Goal: Navigation & Orientation: Understand site structure

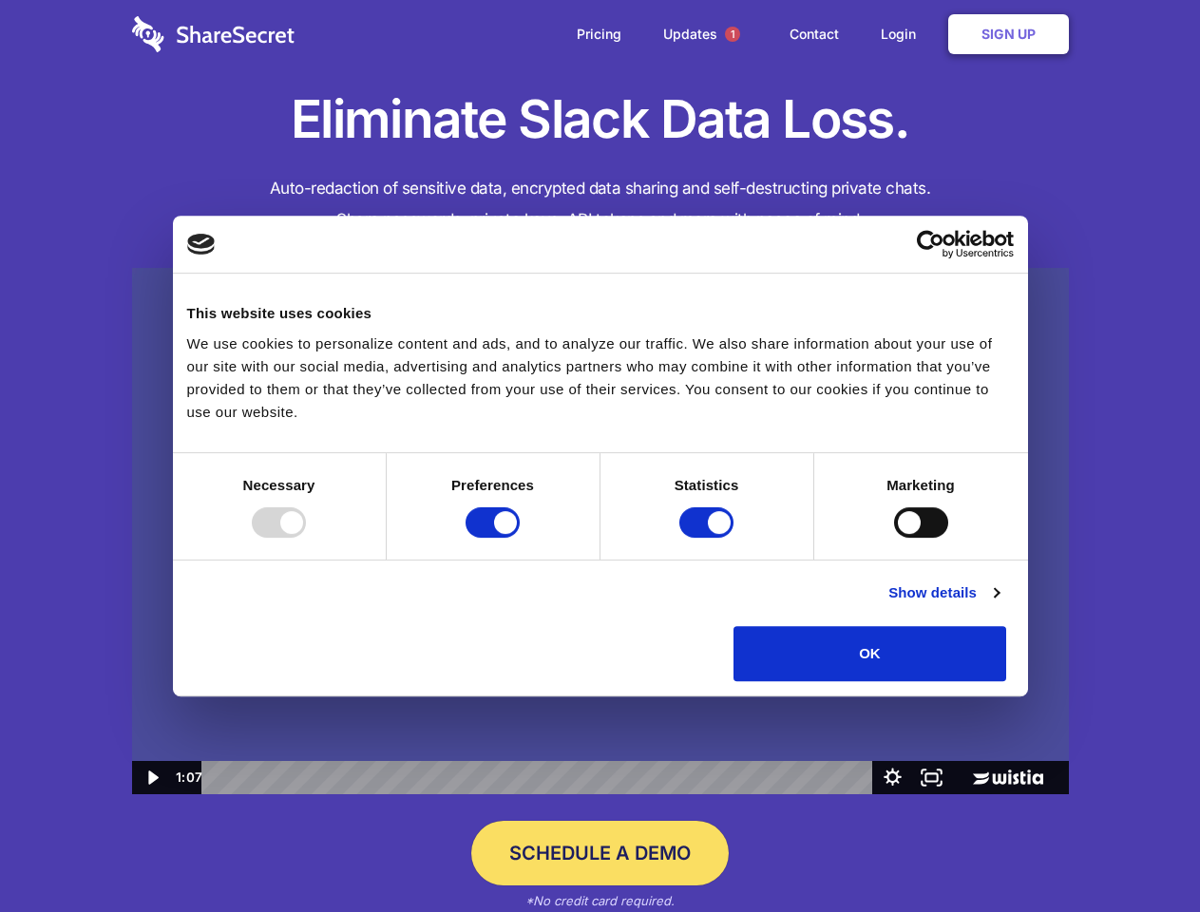
click at [599, 456] on img at bounding box center [600, 531] width 937 height 527
click at [306, 538] on div at bounding box center [279, 522] width 54 height 30
click at [520, 538] on input "Preferences" at bounding box center [493, 522] width 54 height 30
checkbox input "false"
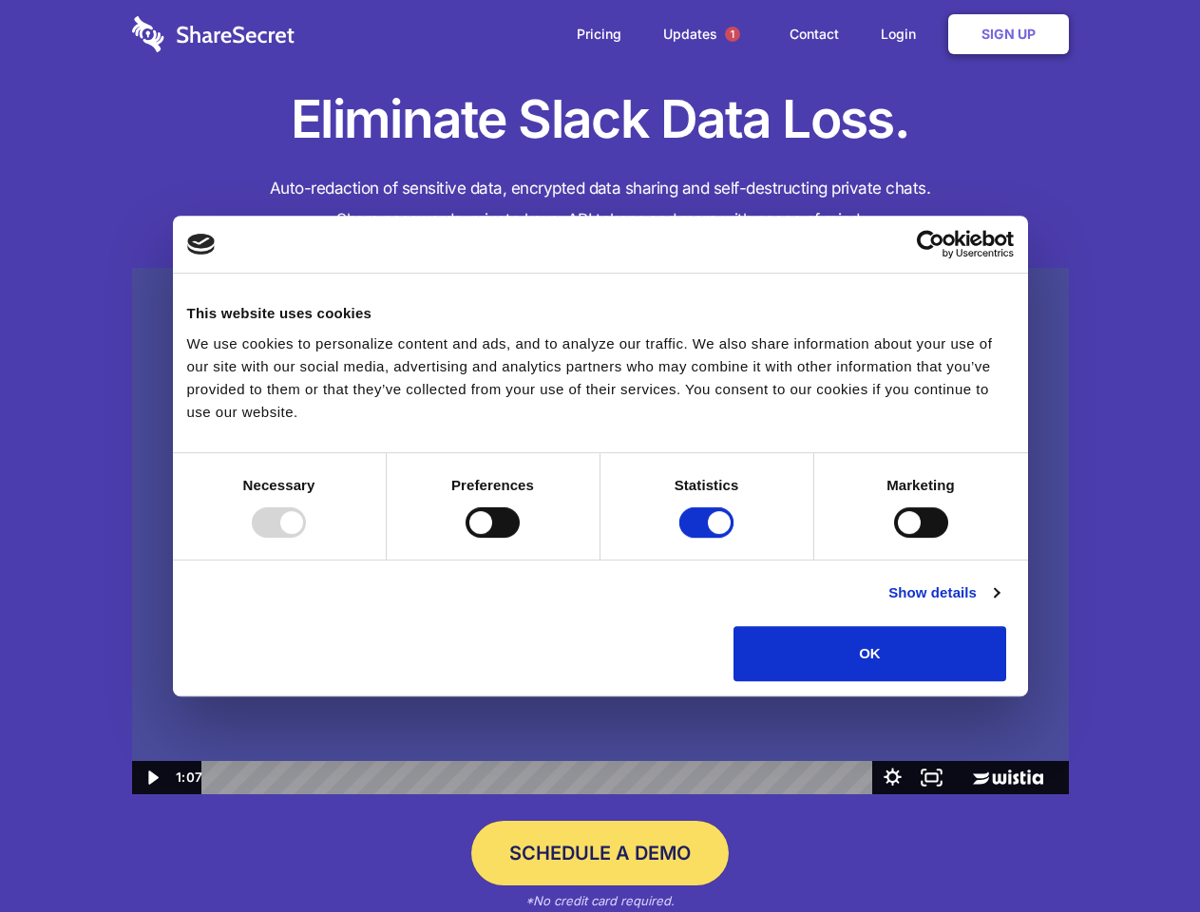
click at [709, 538] on input "Statistics" at bounding box center [706, 522] width 54 height 30
checkbox input "false"
click at [894, 538] on input "Marketing" at bounding box center [921, 522] width 54 height 30
checkbox input "true"
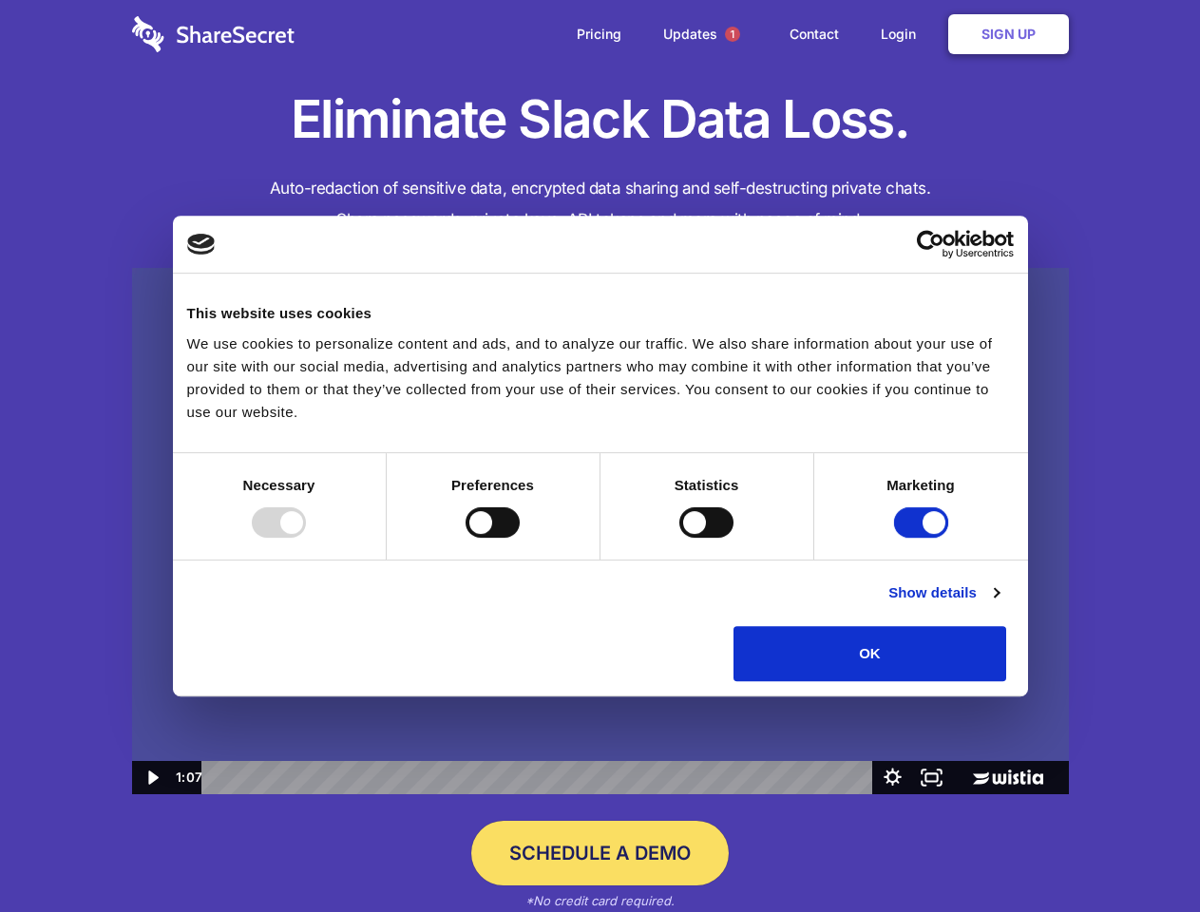
checkbox input "true"
click at [998, 604] on link "Show details" at bounding box center [943, 592] width 110 height 23
